Goal: Information Seeking & Learning: Learn about a topic

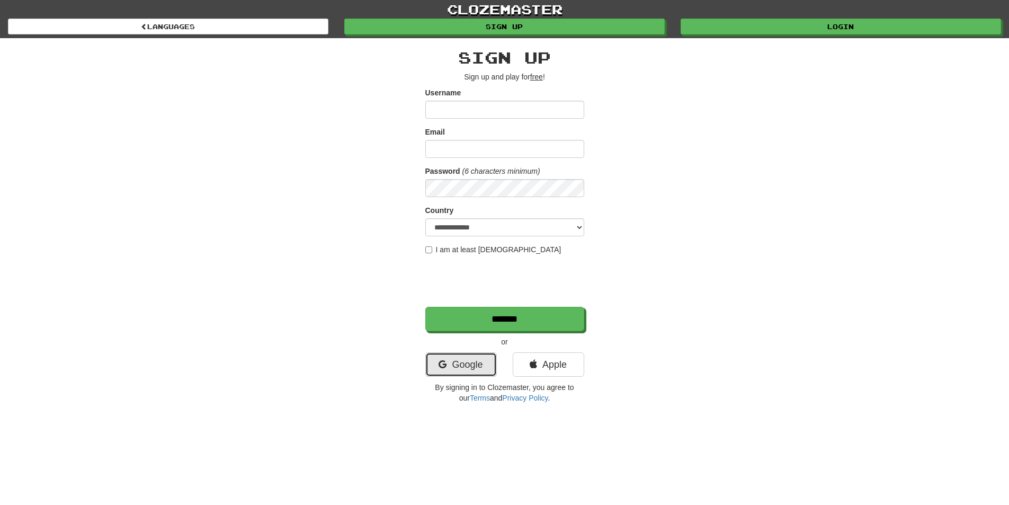
click at [480, 362] on link "Google" at bounding box center [460, 364] width 71 height 24
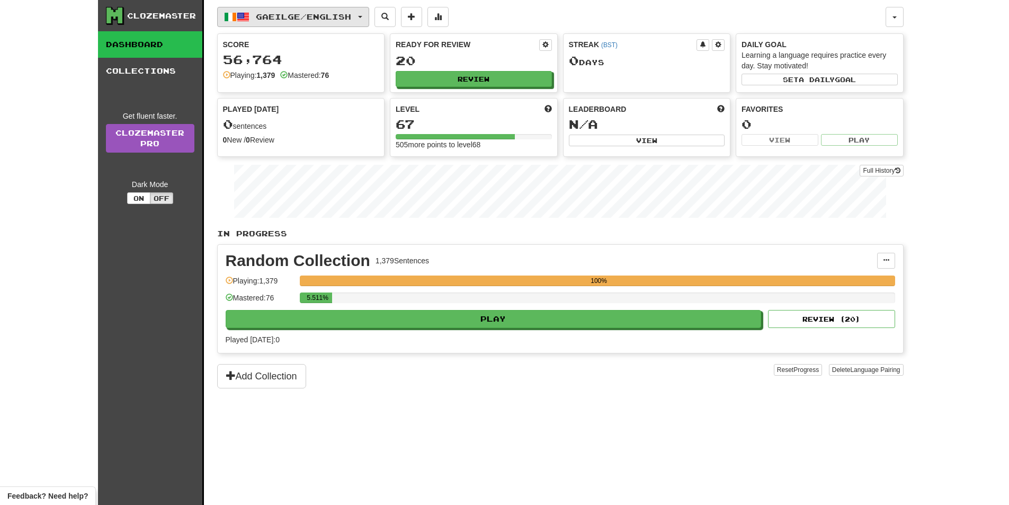
click at [360, 13] on button "Gaeilge / English" at bounding box center [293, 17] width 152 height 20
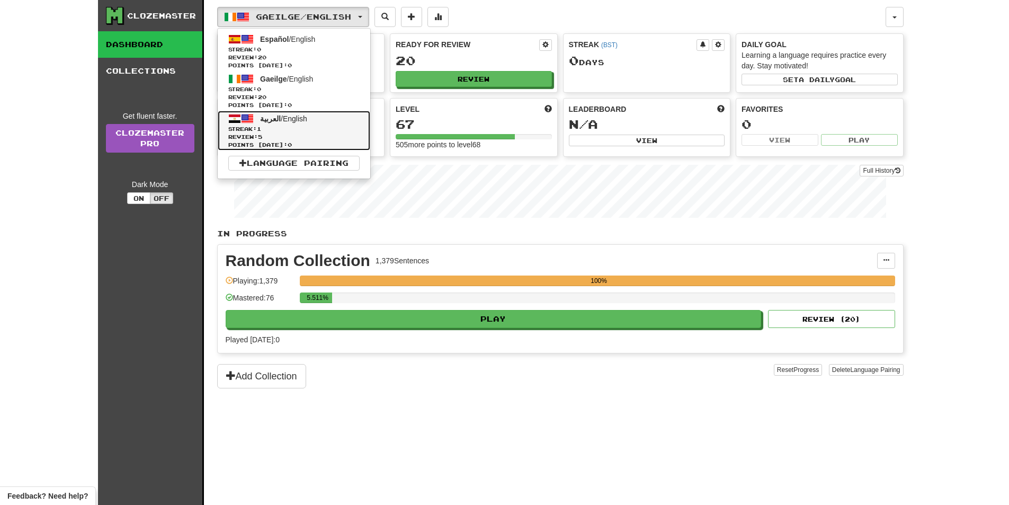
click at [313, 130] on span "Streak: 1" at bounding box center [293, 129] width 131 height 8
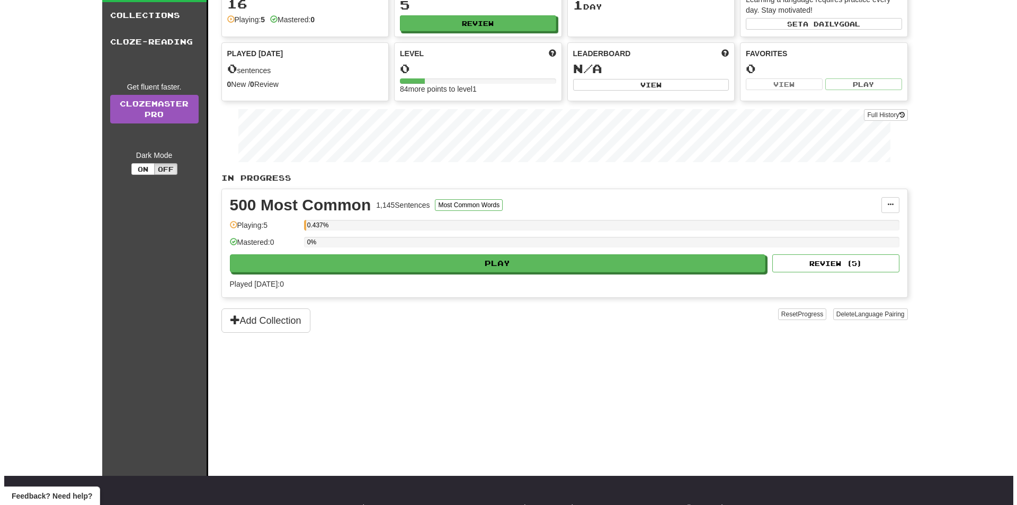
scroll to position [53, 0]
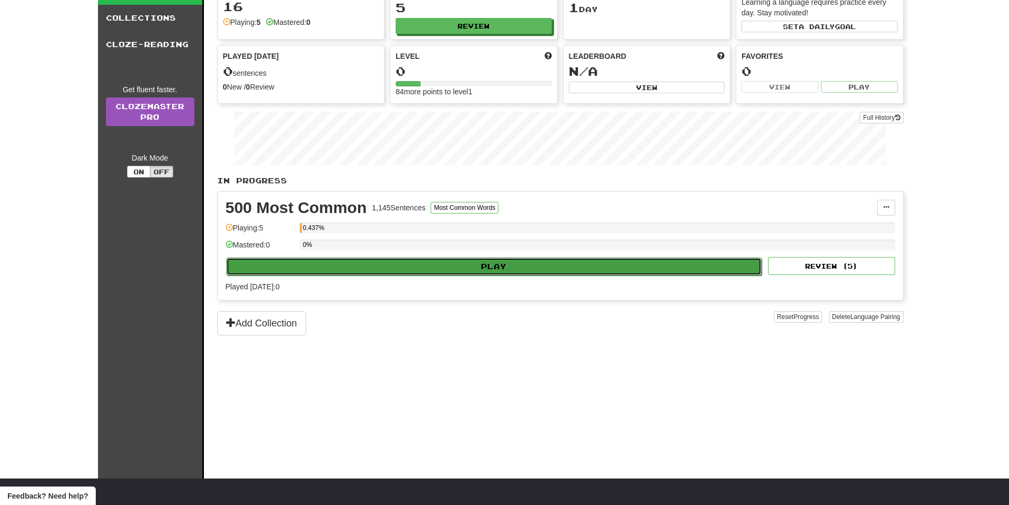
click at [484, 265] on button "Play" at bounding box center [494, 266] width 536 height 18
select select "**"
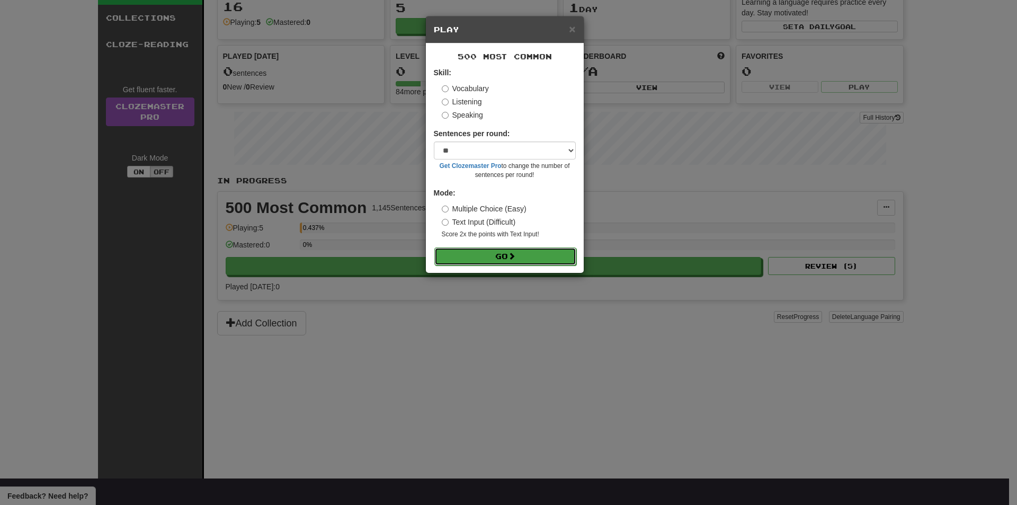
click at [501, 255] on button "Go" at bounding box center [505, 256] width 142 height 18
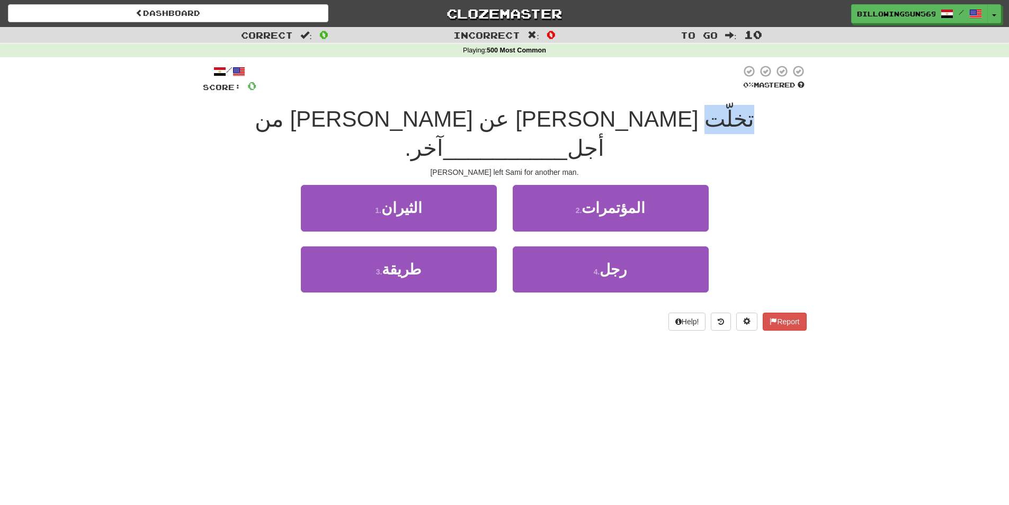
drag, startPoint x: 696, startPoint y: 122, endPoint x: 660, endPoint y: 128, distance: 36.4
click at [660, 128] on div "تخلّت ليلى عن سامي من أجل __________ آخر." at bounding box center [505, 134] width 604 height 58
drag, startPoint x: 614, startPoint y: 121, endPoint x: 591, endPoint y: 122, distance: 22.8
click at [591, 122] on span "تخلّت ليلى عن سامي من أجل" at bounding box center [505, 133] width 500 height 54
